Goal: Task Accomplishment & Management: Complete application form

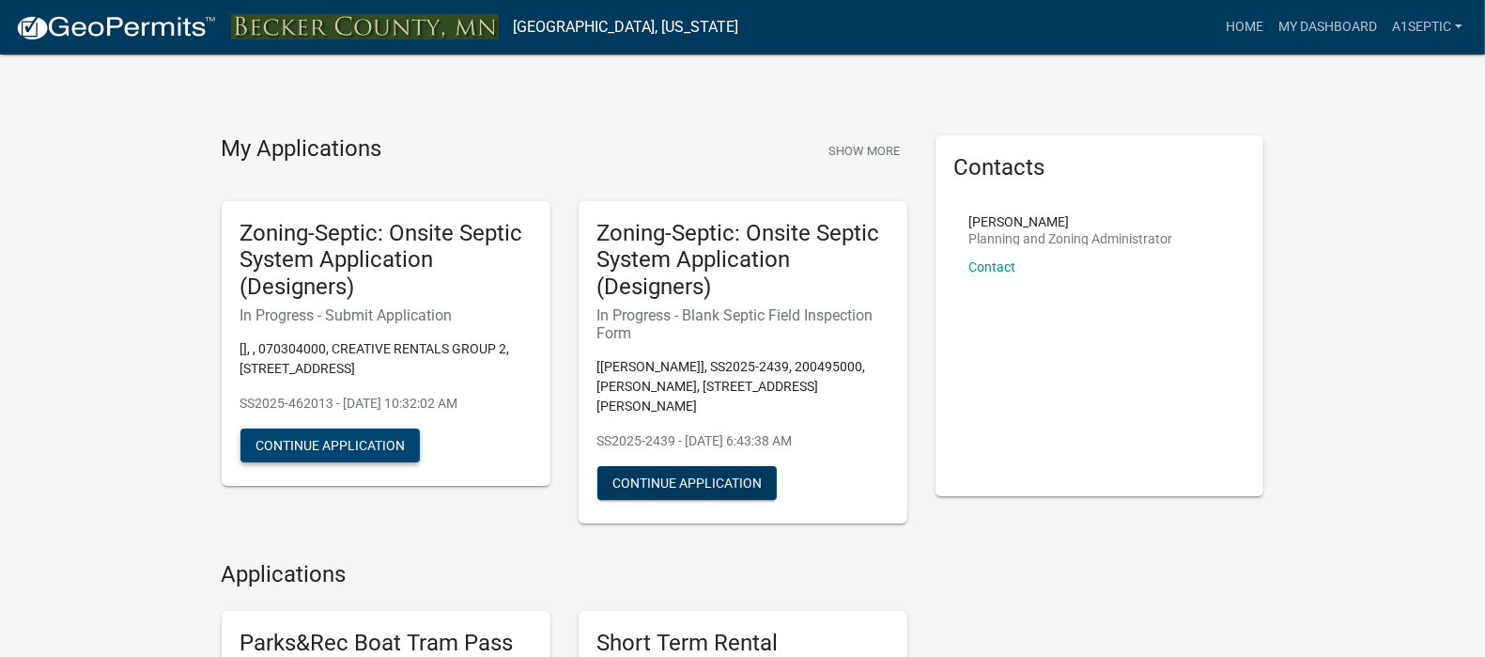
click at [361, 462] on button "Continue Application" at bounding box center [329, 445] width 179 height 34
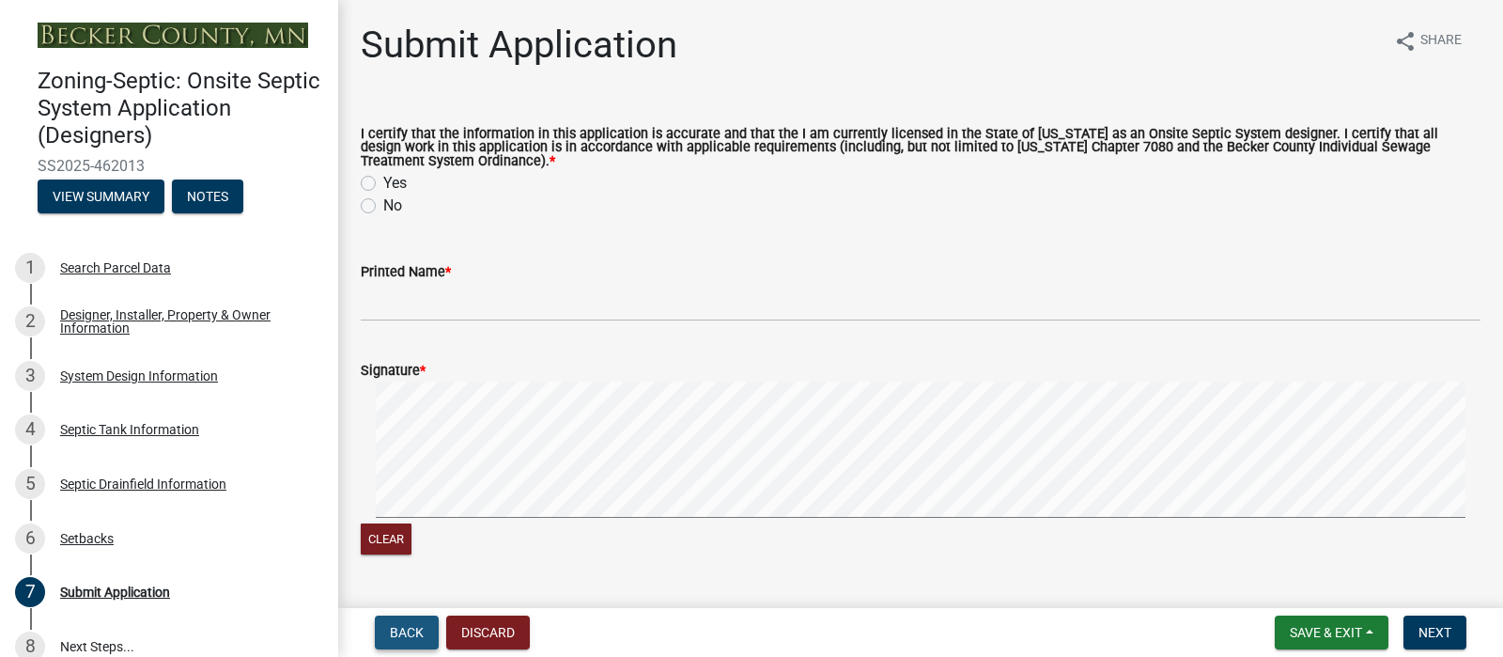
click at [404, 625] on span "Back" at bounding box center [407, 632] width 34 height 15
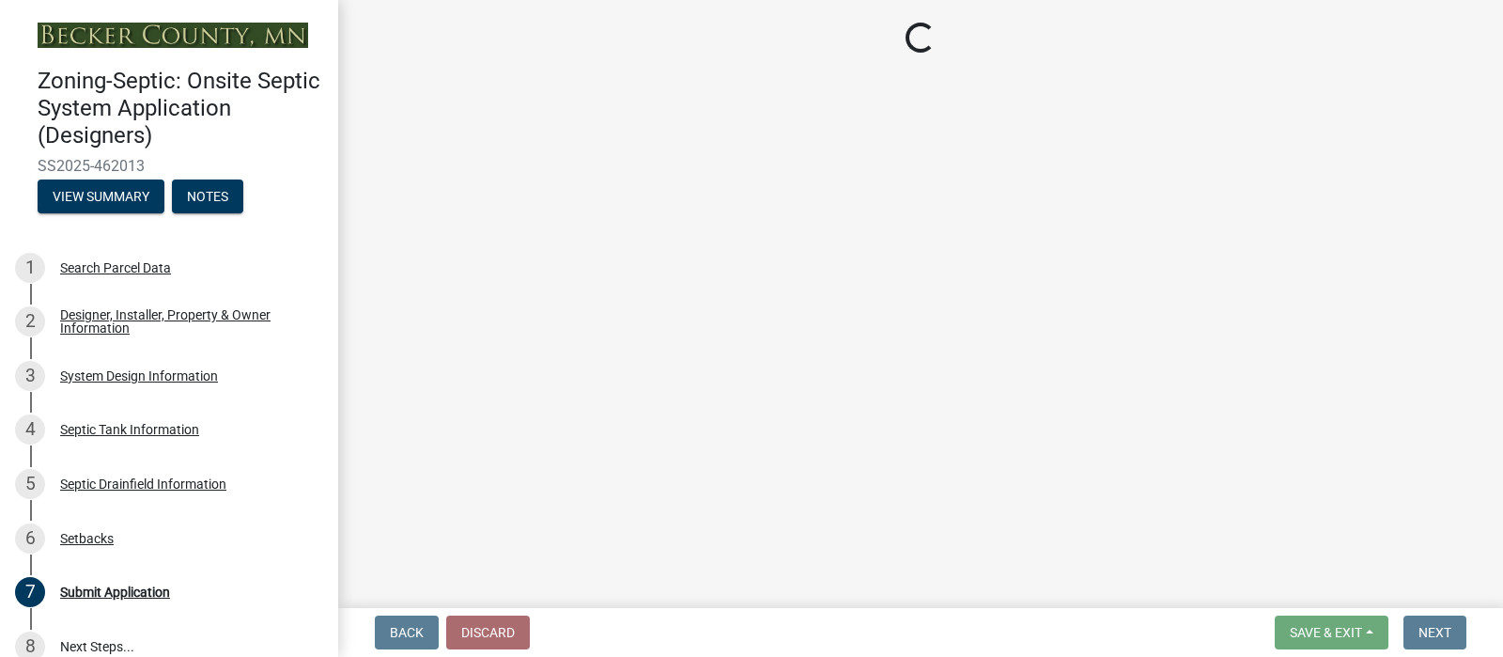
select select "c245ec0d-8d6f-4710-ab2b-b3aa70611708"
select select "31687b60-9bbe-4de0-989f-cae56b12d8c5"
select select "23044af5-43bb-4cf5-8aef-2716db2ce5fc"
select select "341aaaa4-06c5-40e5-817d-62b65c9e97ec"
select select "a3ce498e-f8b1-44e2-889e-c4968ac74b5a"
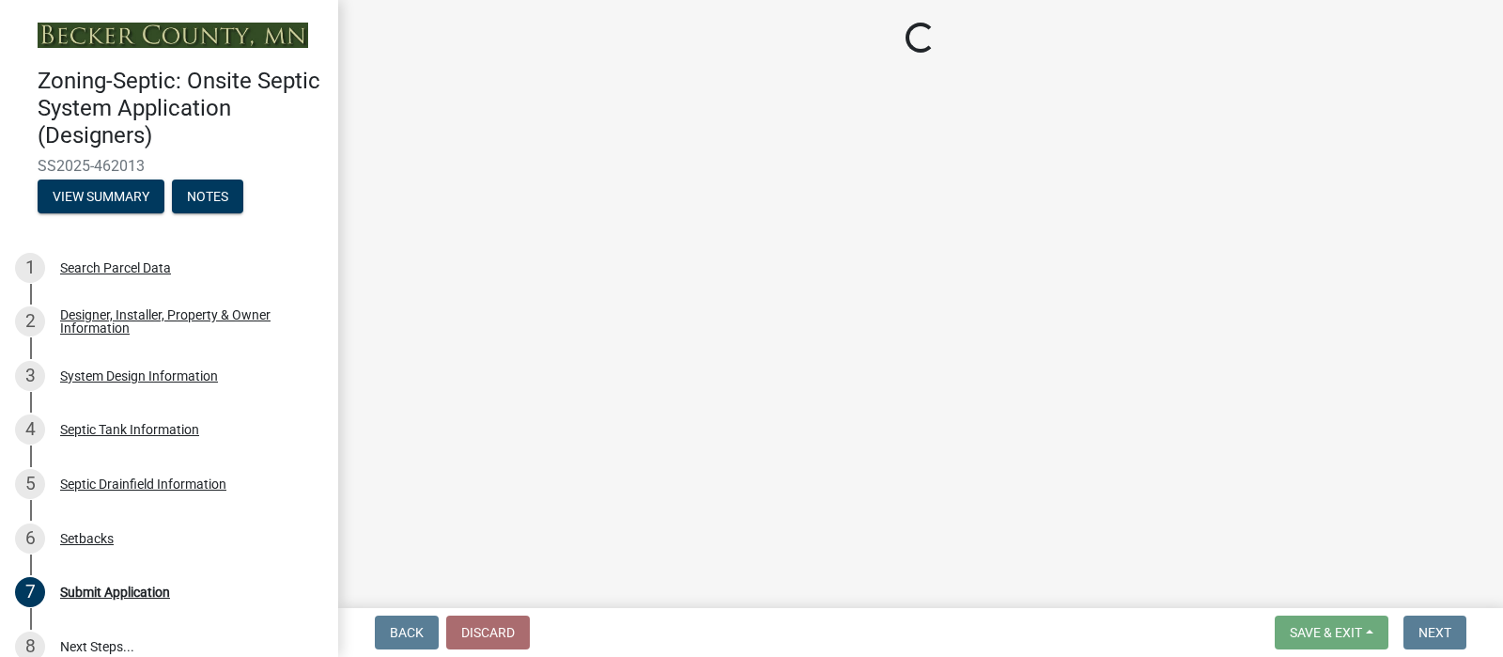
select select "cf78f1da-f066-4305-88a2-864abad1fa52"
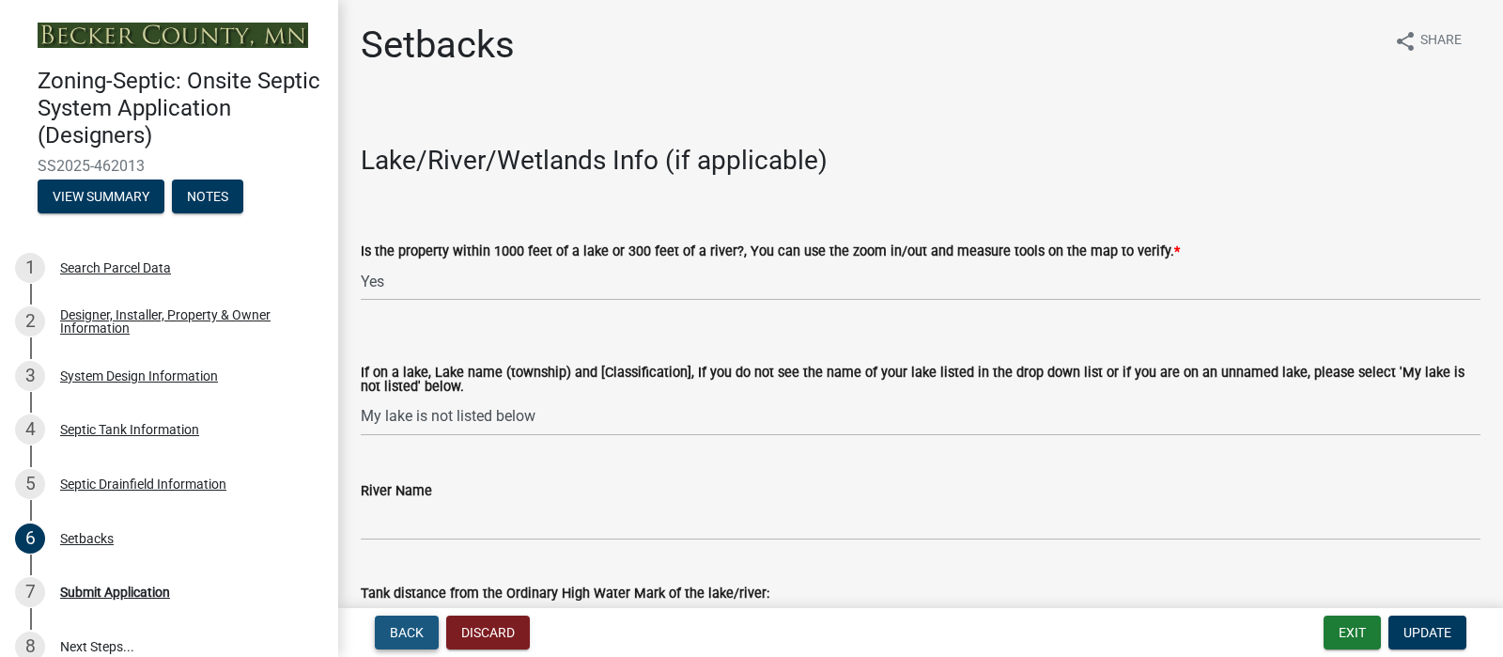
click at [404, 625] on span "Back" at bounding box center [407, 632] width 34 height 15
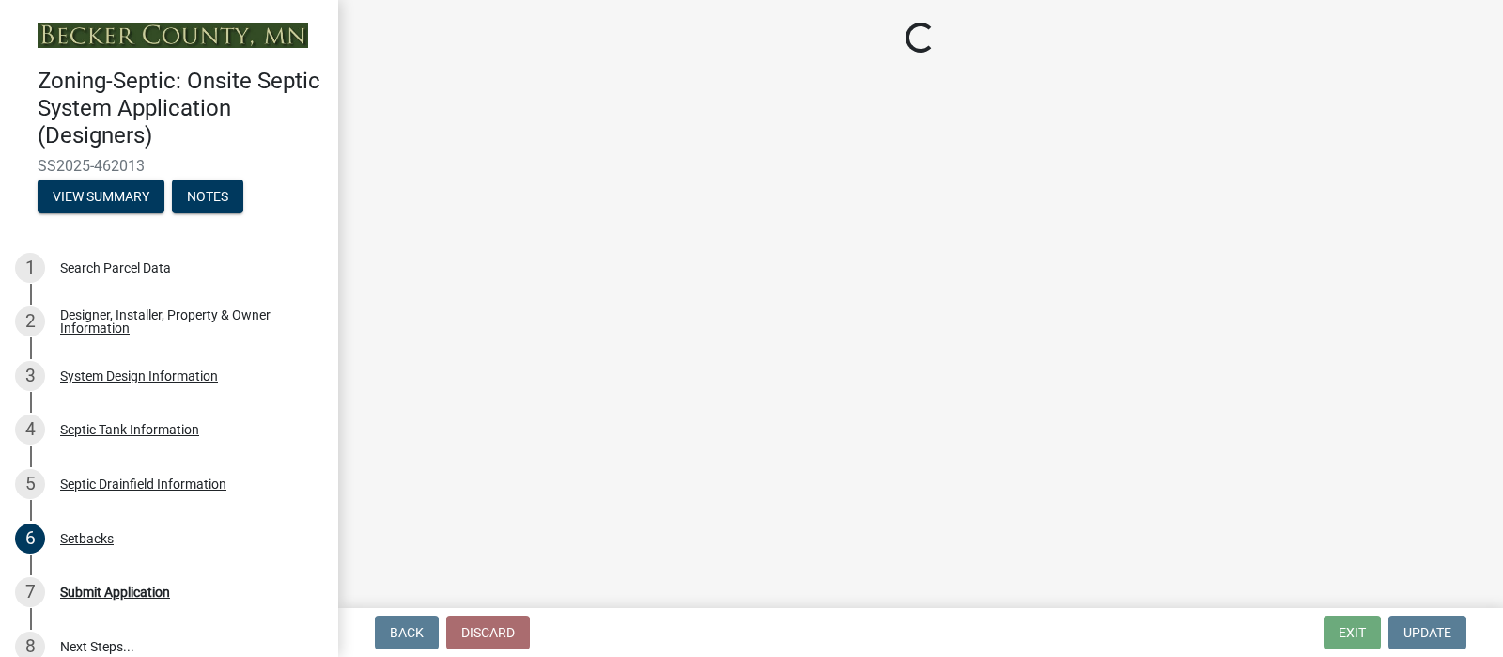
select select "757b77d3-357c-421c-8450-4fc78db4eecb"
select select "366d546d-8bc3-42fb-bca7-8a9455861f61"
select select "0f36ed72-3be4-43ea-833d-020a26f295a5"
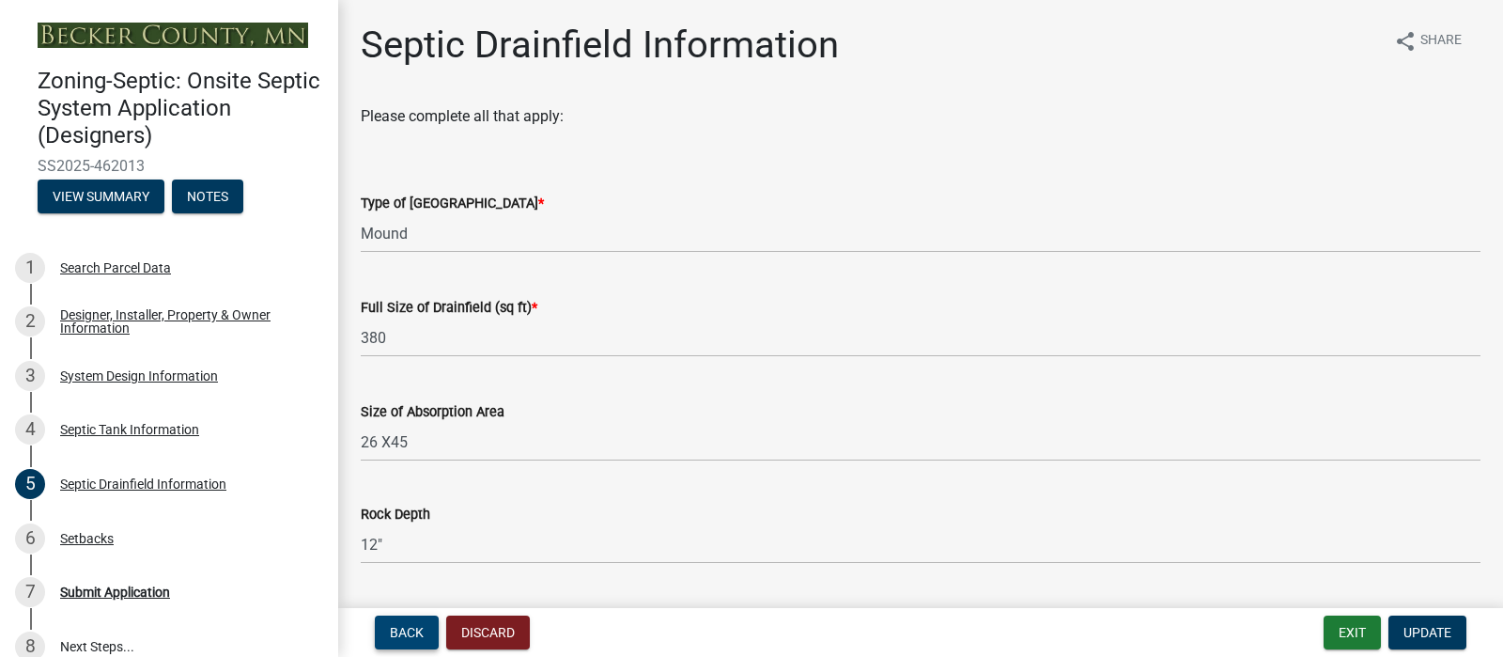
click at [404, 625] on span "Back" at bounding box center [407, 632] width 34 height 15
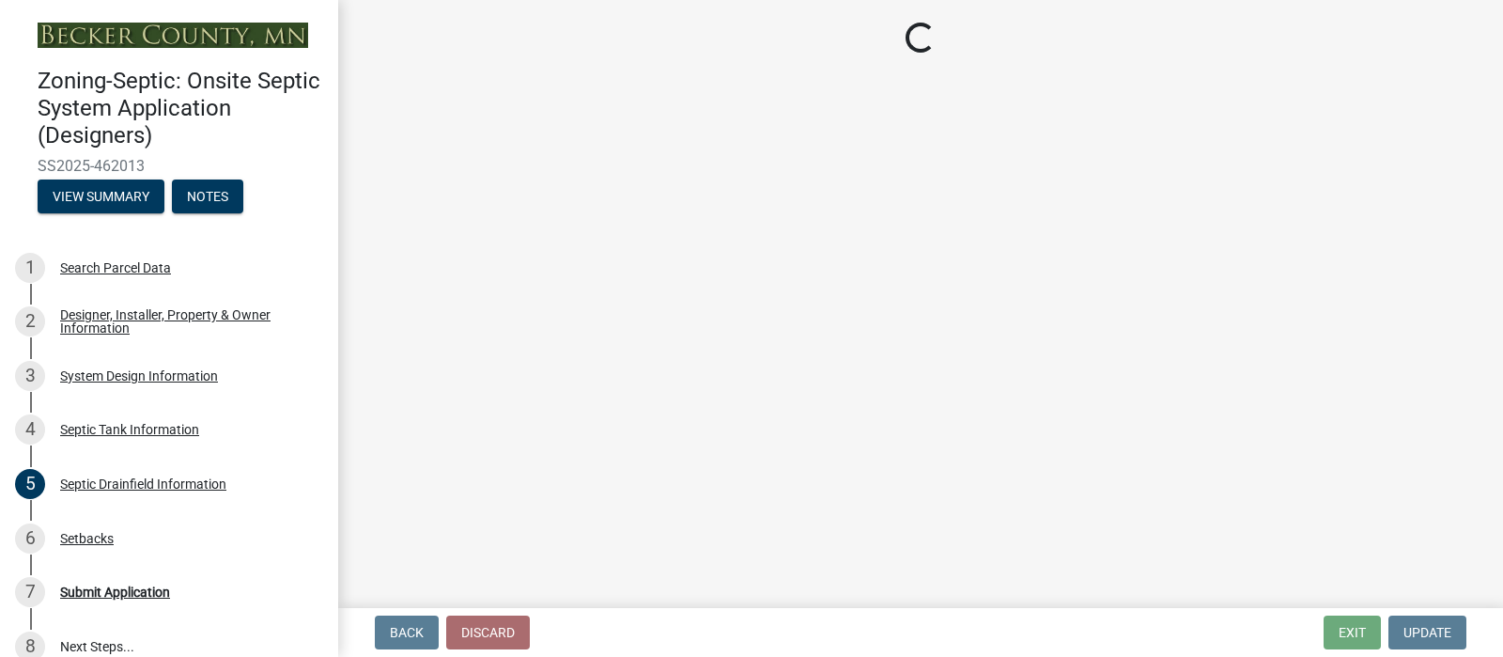
select select "f9fbe67c-c1cf-4a63-8ad4-799ce56b7f21"
select select "8af00ff6-ccdf-43a1-aa9f-9d195177e029"
select select "52556460-45fa-4026-a6c2-c70bb0823cb5"
select select "c84d9e4c-2287-4d2e-9ef7-9874a7456ee3"
select select "a956bcdf-8f12-4f61-bfc1-a6e229dc0595"
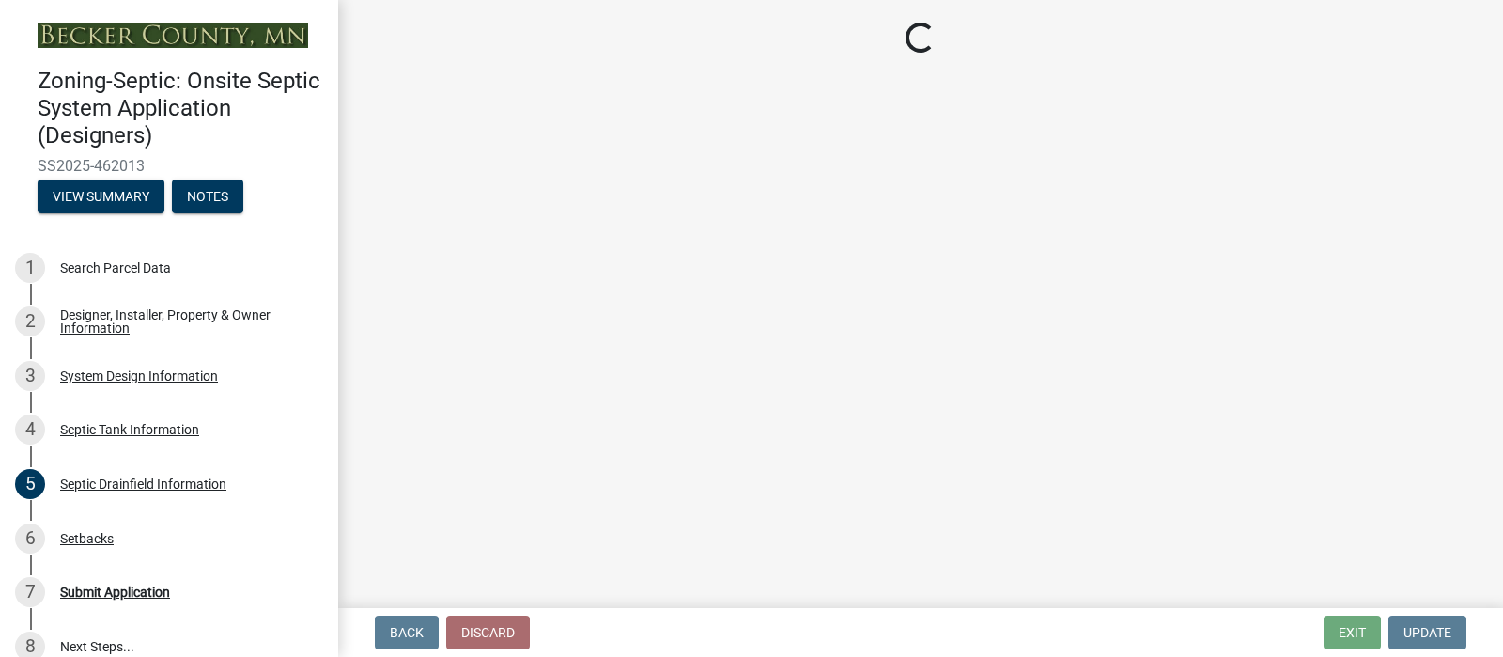
select select "7b57e397-6881-49c8-9b87-e40bdbeb8239"
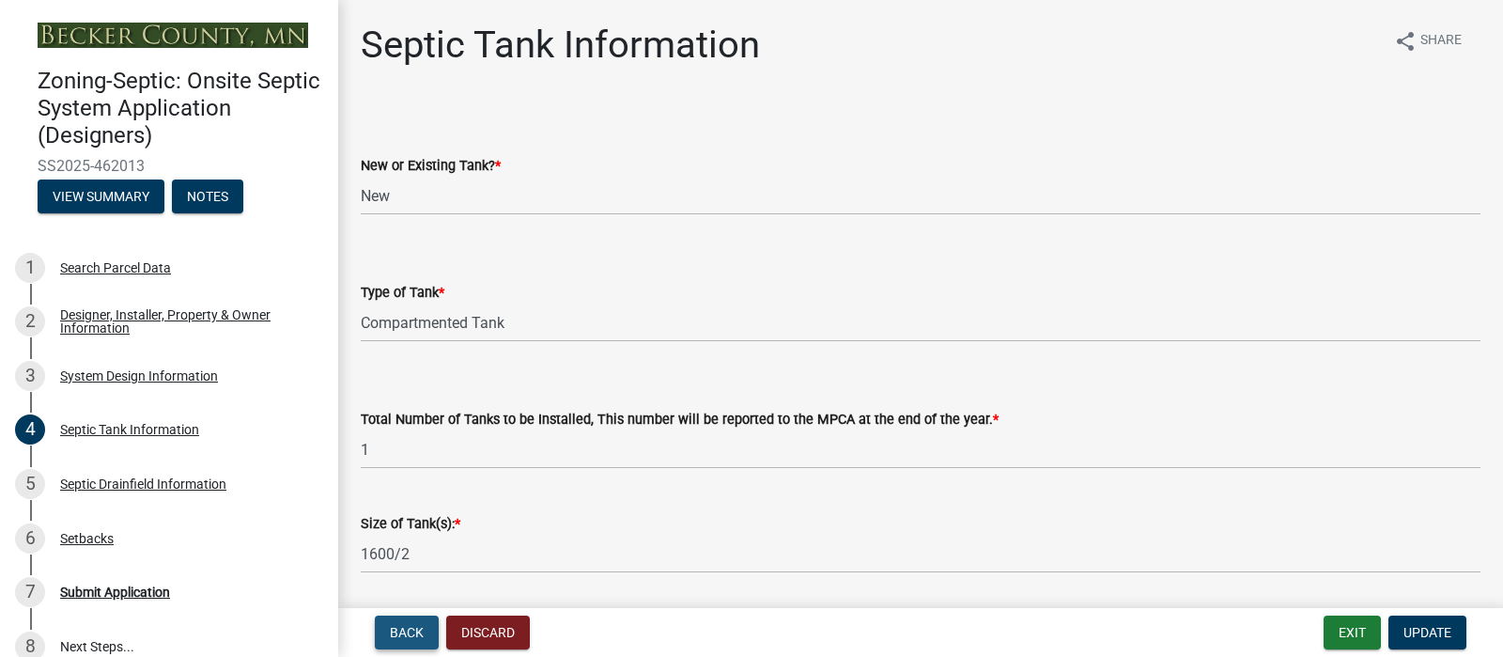
click at [404, 625] on span "Back" at bounding box center [407, 632] width 34 height 15
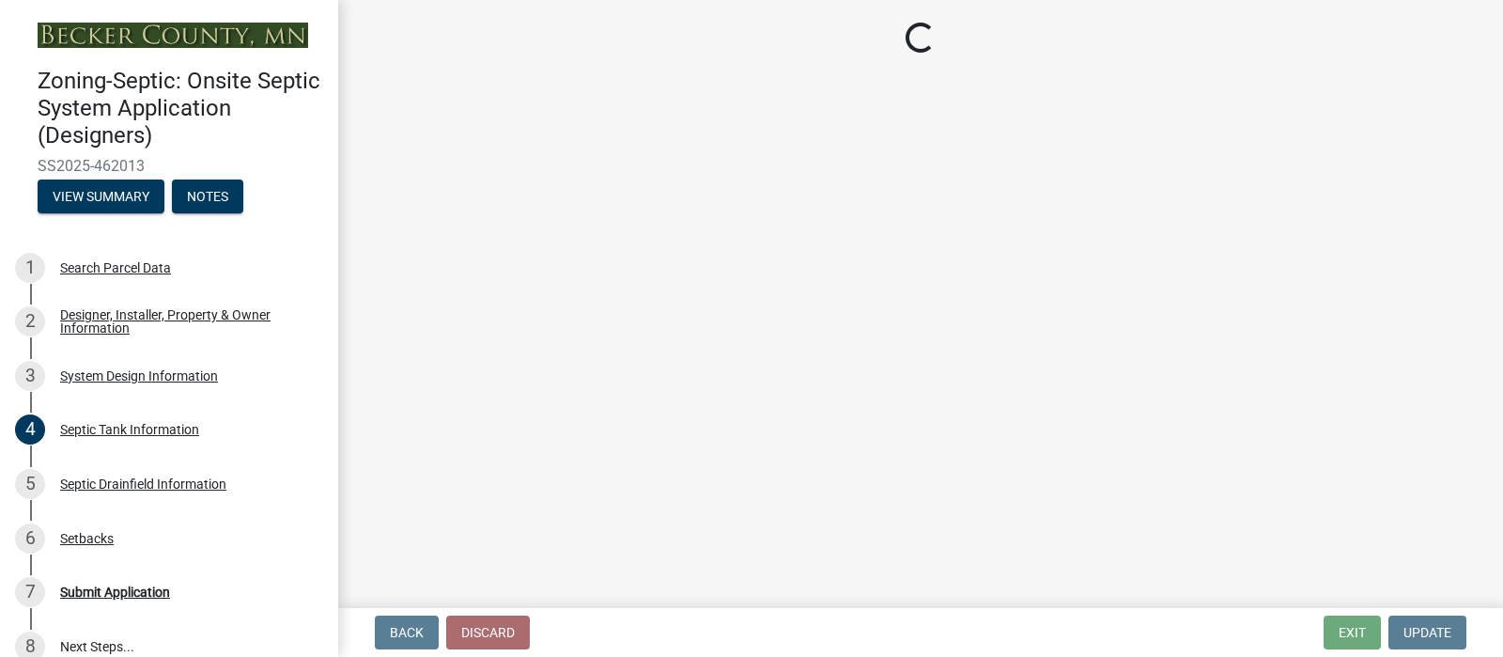
select select "55497d75-c43f-4635-a730-e0737ce05d56"
select select "25258e87-3ef9-4f1c-a5f1-75a1d463abfb"
select select "011fbff4-a41d-4a75-9bd8-71c7e6c69e0d"
select select "85fdfef2-2683-4311-b5d5-5505f6411127"
select select "d95a9312-c8a1-4ec7-8581-25dbcf440a1f"
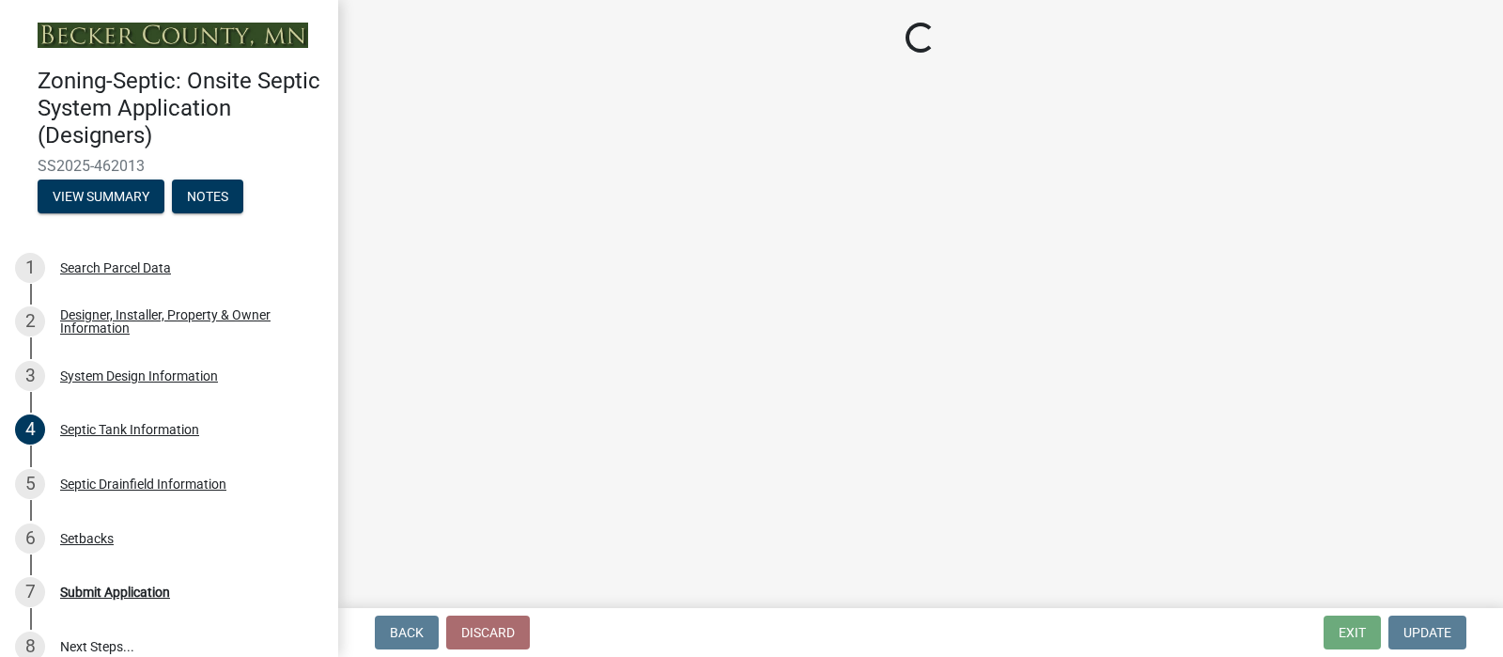
select select "ba735beb-519e-40f0-ae20-62d65fc4c46b"
select select "ef698bf5-6172-44c1-9ffb-522c07469aed"
select select "a0c59fcd-b61c-4c3a-90a8-e70849750c47"
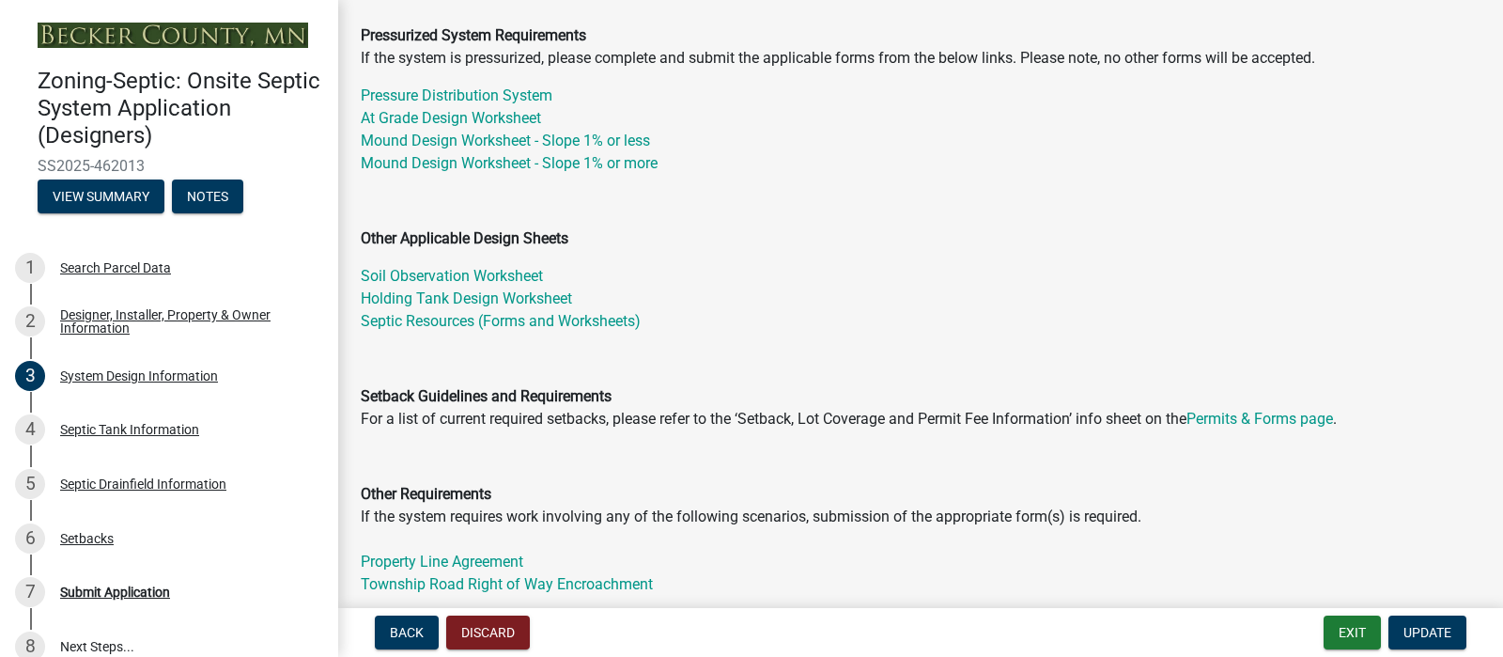
scroll to position [269, 0]
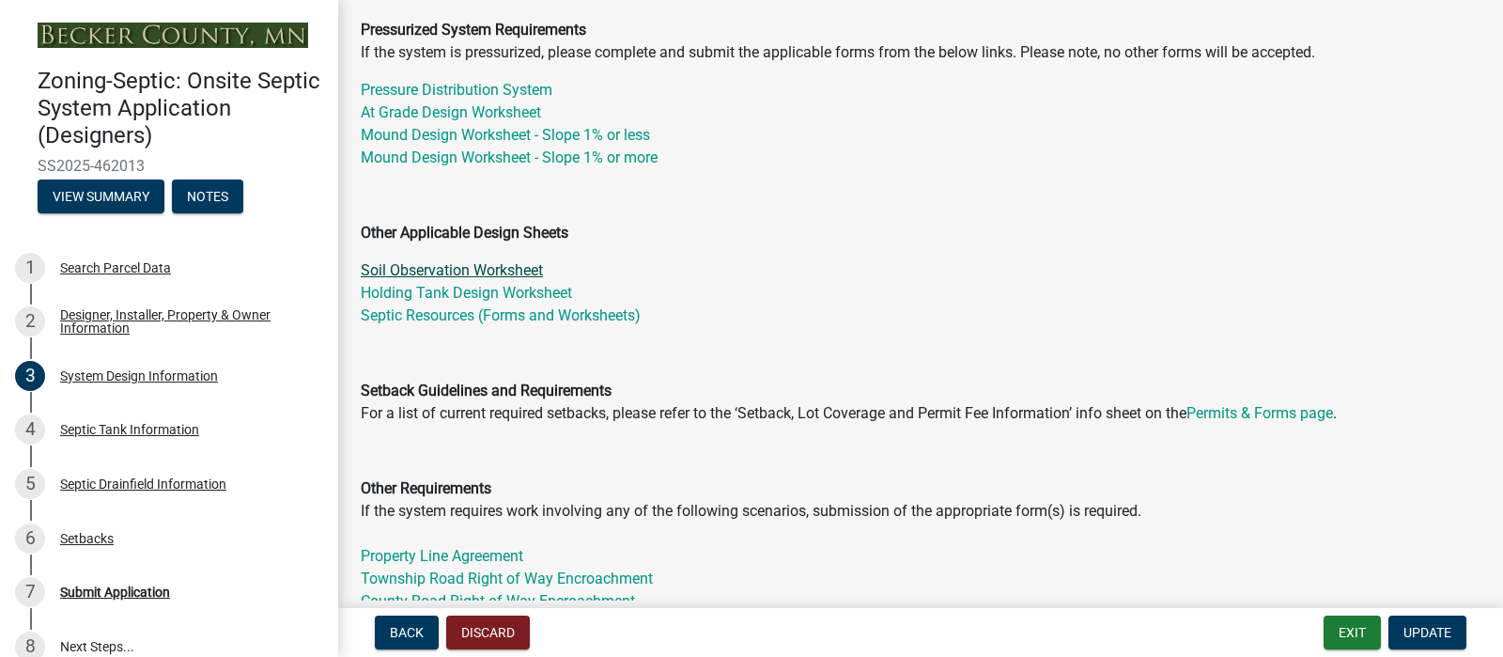
click at [543, 279] on link "Soil Observation Worksheet" at bounding box center [452, 270] width 182 height 18
